Goal: Transaction & Acquisition: Subscribe to service/newsletter

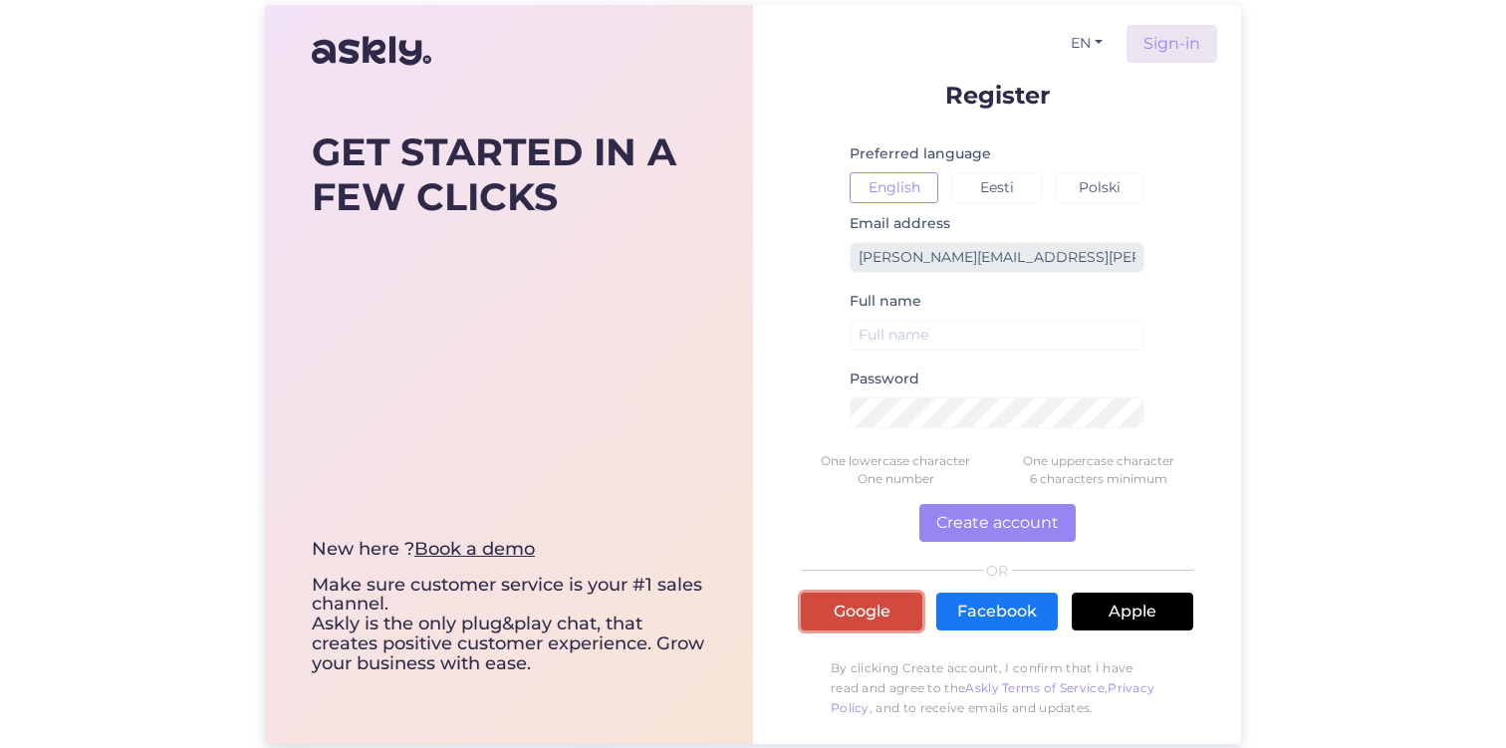
click at [863, 609] on link "Google" at bounding box center [861, 611] width 121 height 38
